Goal: Transaction & Acquisition: Purchase product/service

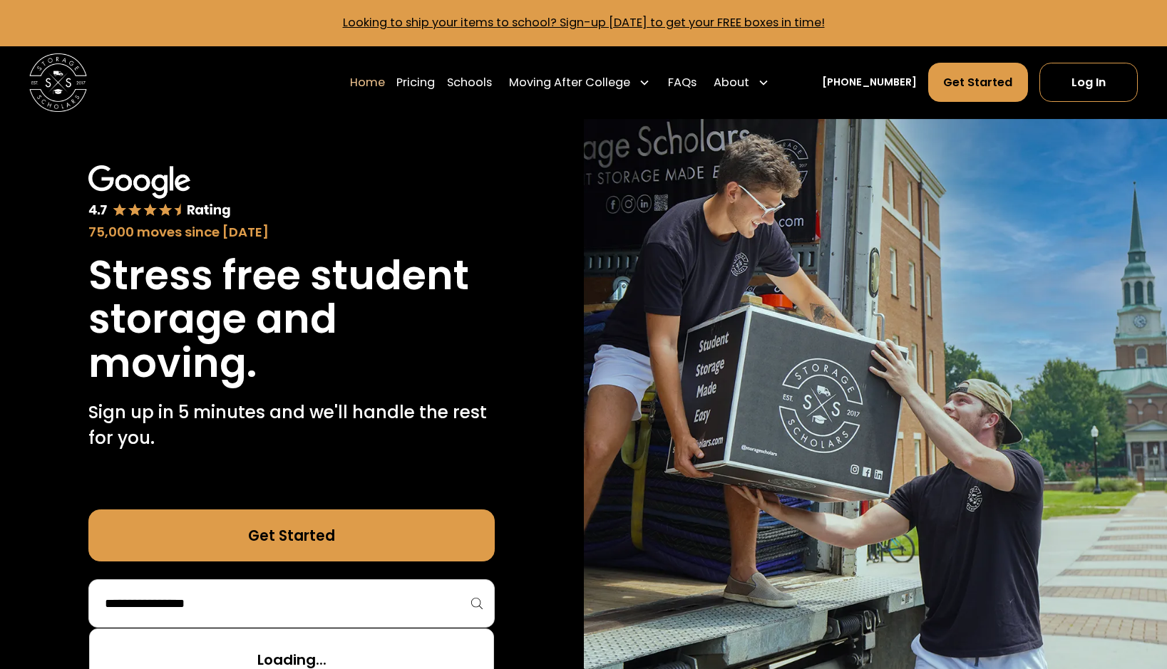
click at [303, 591] on input "search" at bounding box center [291, 603] width 376 height 24
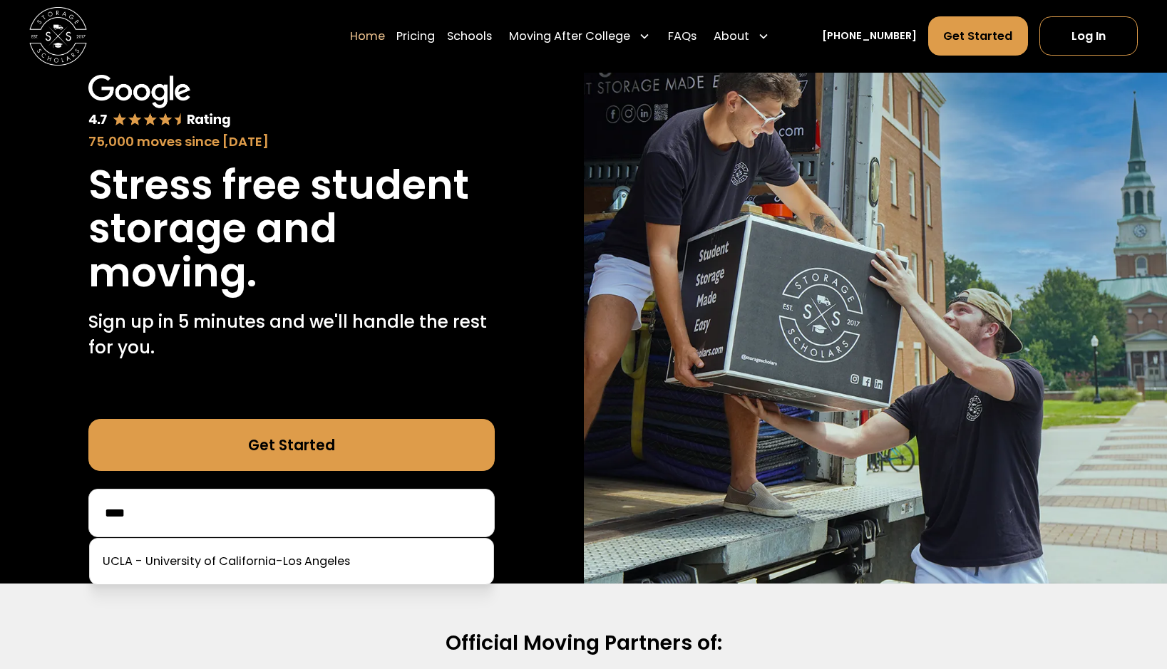
scroll to position [95, 0]
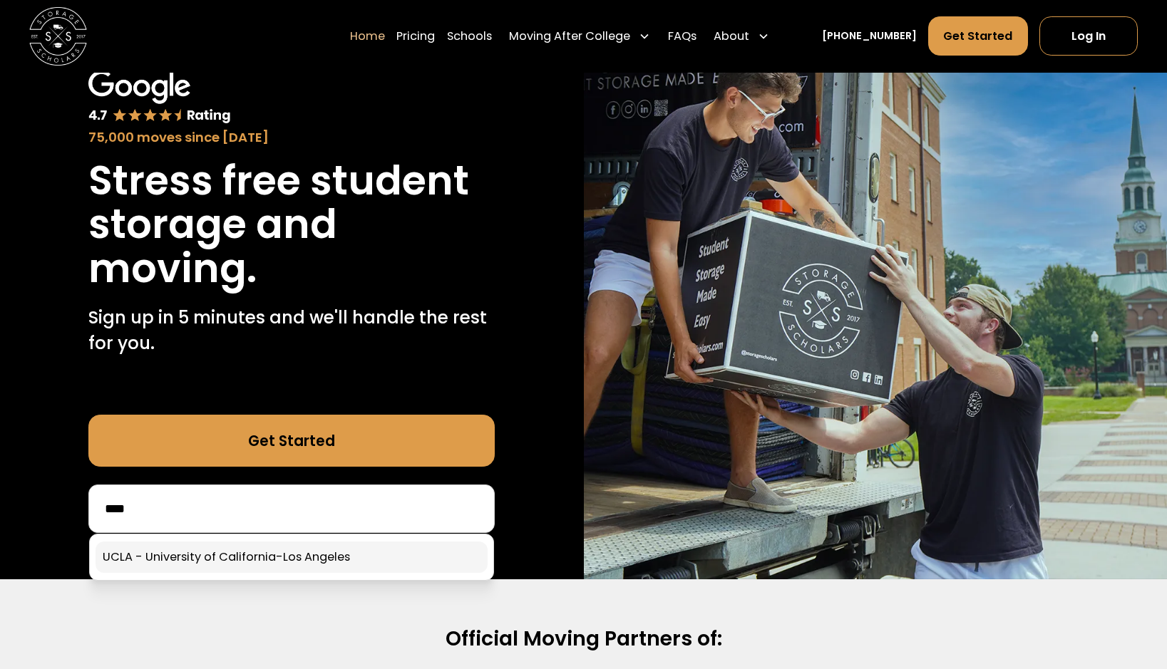
type input "****"
click at [230, 544] on link at bounding box center [291, 557] width 392 height 31
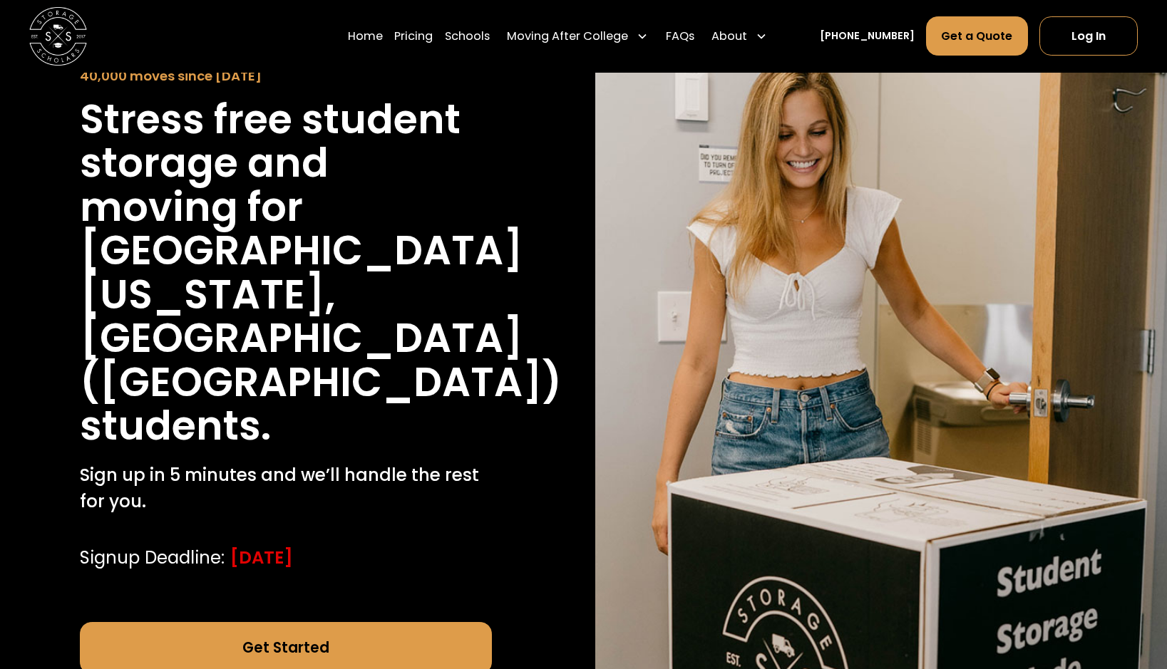
scroll to position [145, 0]
click at [291, 621] on link "Get Started" at bounding box center [286, 647] width 412 height 52
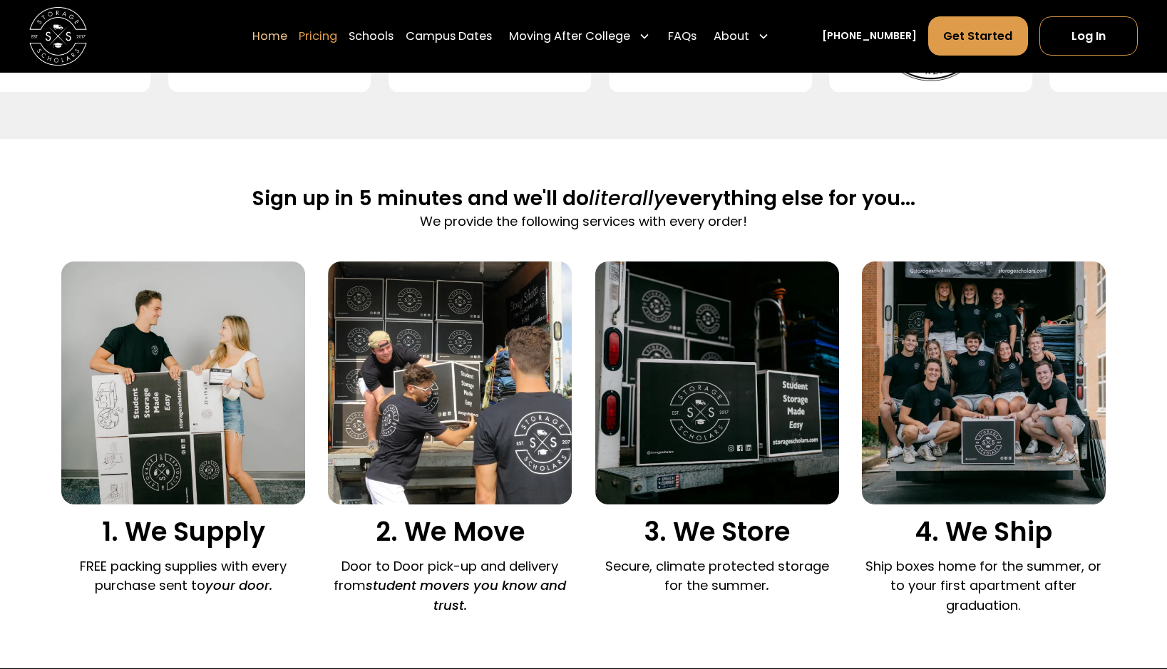
scroll to position [811, 0]
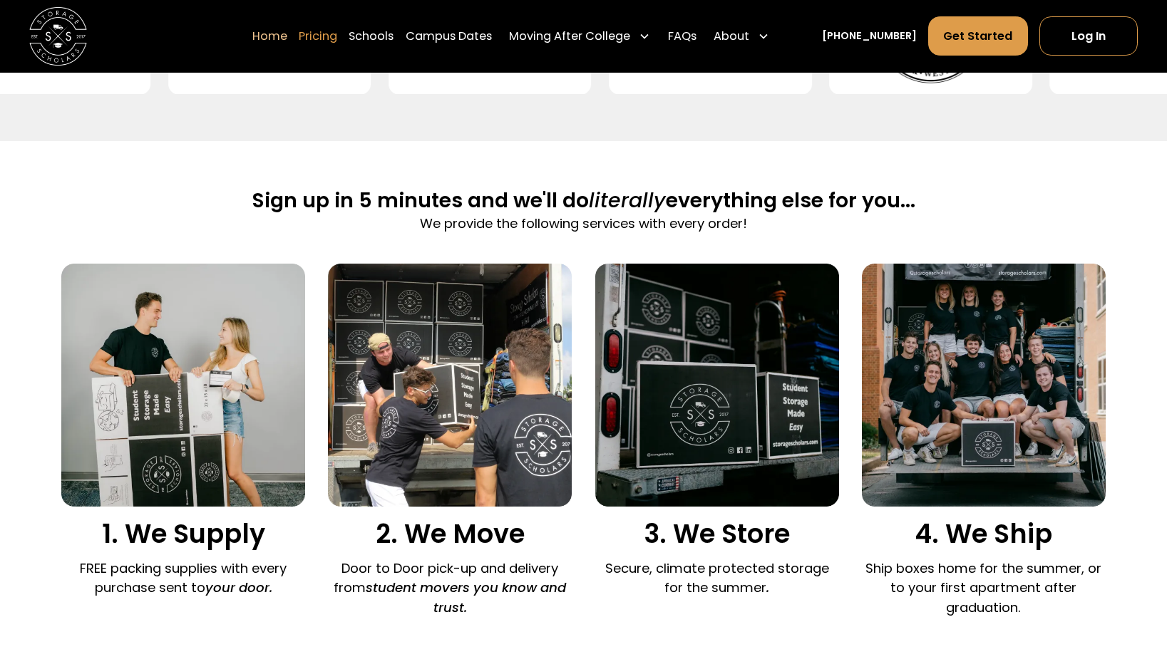
click at [337, 29] on link "Pricing" at bounding box center [318, 36] width 38 height 41
